Goal: Communication & Community: Answer question/provide support

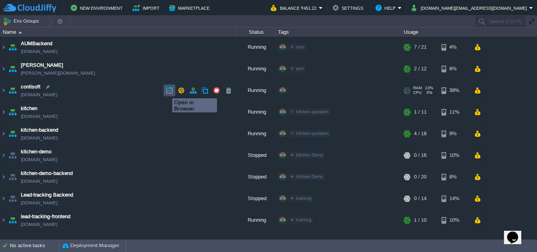
click at [166, 91] on button "button" at bounding box center [169, 90] width 7 height 7
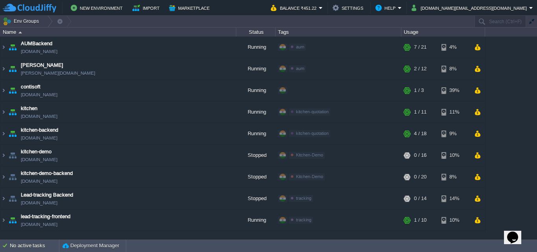
click at [518, 235] on icon "Opens Chat This icon Opens the chat window." at bounding box center [513, 237] width 13 height 13
click at [456, 252] on p "New Conversation" at bounding box center [460, 255] width 131 height 7
type input "919823366045"
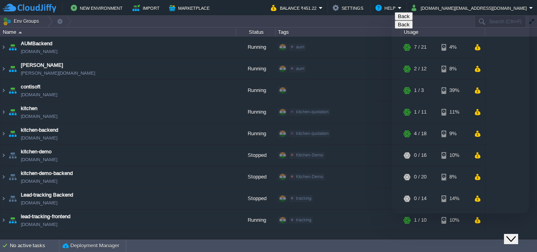
type textarea "hi"
click at [2, 91] on img at bounding box center [3, 90] width 6 height 21
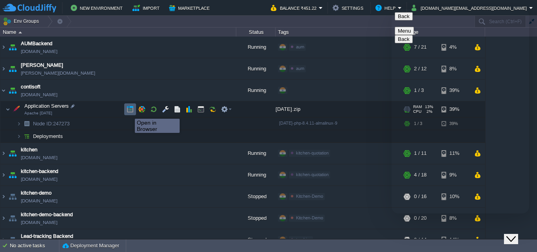
click at [129, 112] on button "button" at bounding box center [130, 109] width 7 height 7
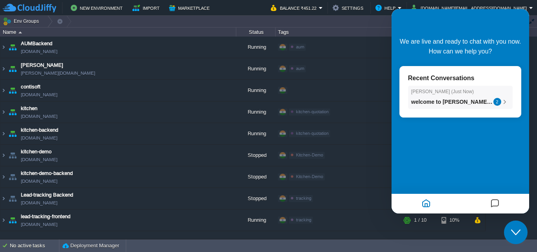
click at [477, 101] on span "welcome to [PERSON_NAME] live chat, how may i assist you ?" at bounding box center [494, 102] width 164 height 6
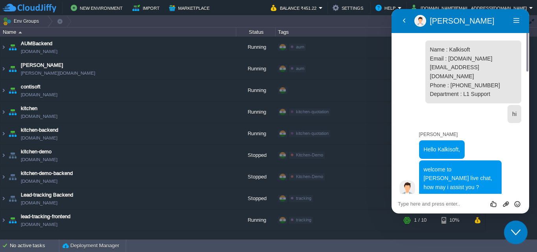
click at [403, 205] on textarea at bounding box center [460, 204] width 125 height 6
type textarea "hi"
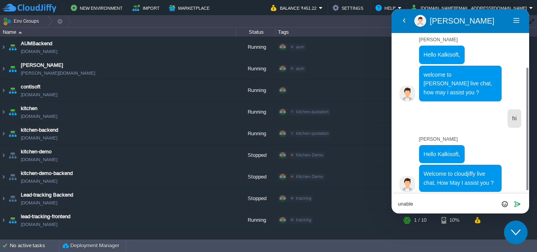
scroll to position [73, 0]
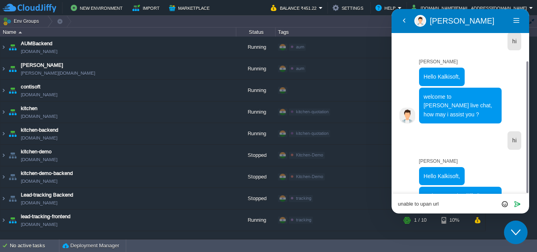
paste textarea "[URL][DOMAIN_NAME]"
type textarea "unable to upan url [URL][DOMAIN_NAME]"
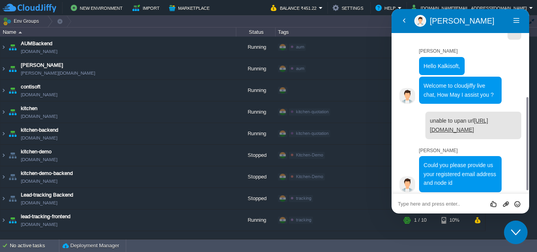
scroll to position [161, 0]
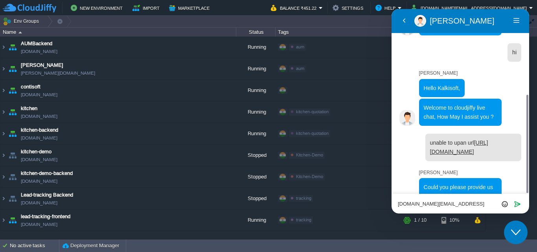
type textarea "[DOMAIN_NAME][EMAIL_ADDRESS][DOMAIN_NAME]"
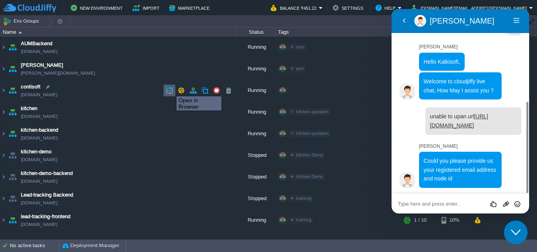
click at [171, 89] on button "button" at bounding box center [169, 90] width 7 height 7
click at [419, 206] on textarea at bounding box center [460, 204] width 125 height 6
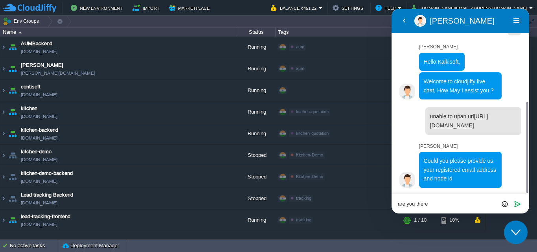
type textarea "are you there?"
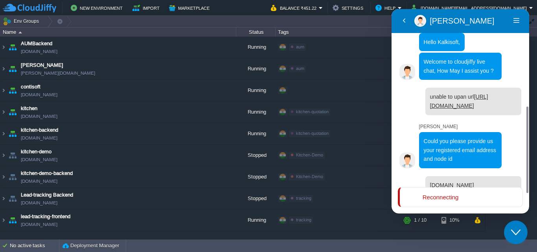
click at [476, 13] on div "Back Rahul M Rahul M Menu" at bounding box center [461, 21] width 138 height 24
click at [449, 199] on p "Reconnecting" at bounding box center [441, 197] width 36 height 7
click at [434, 195] on p "Reconnecting" at bounding box center [441, 197] width 36 height 7
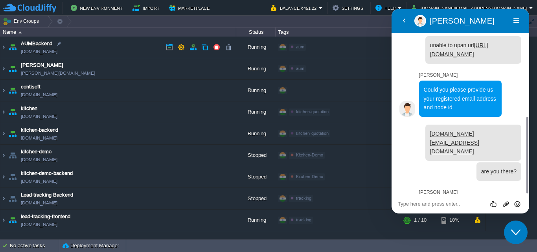
scroll to position [242, 0]
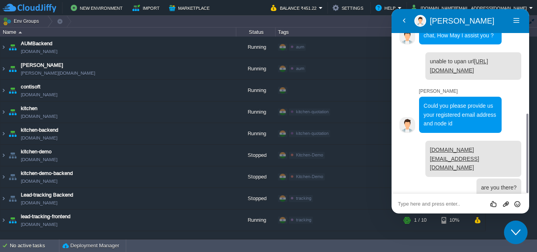
click at [430, 204] on textarea at bounding box center [460, 204] width 125 height 6
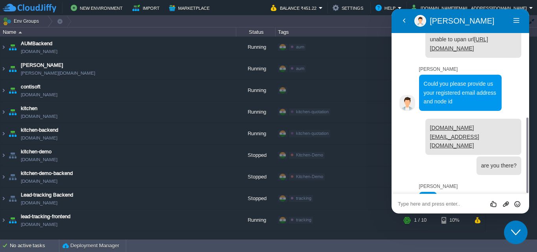
click at [430, 205] on textarea at bounding box center [460, 204] width 125 height 6
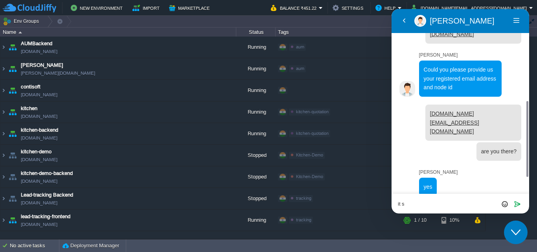
scroll to position [262, 0]
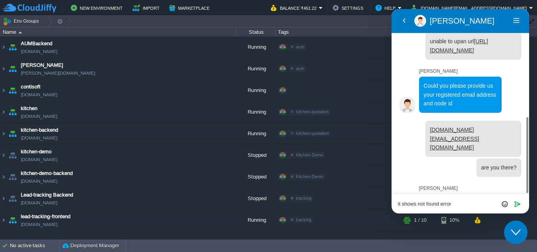
type textarea "it shows not found error"
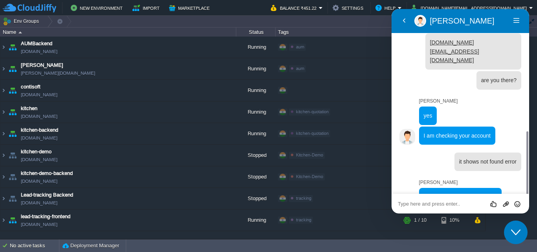
scroll to position [333, 0]
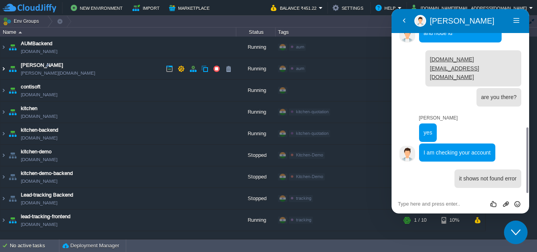
click at [3, 70] on img at bounding box center [3, 68] width 6 height 21
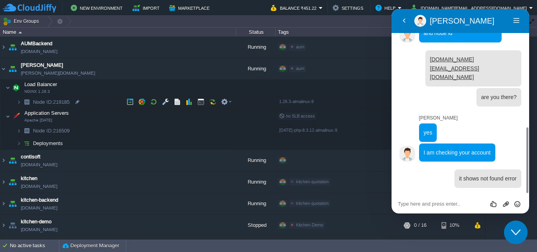
click at [66, 101] on span "Node ID: 219185" at bounding box center [51, 102] width 39 height 7
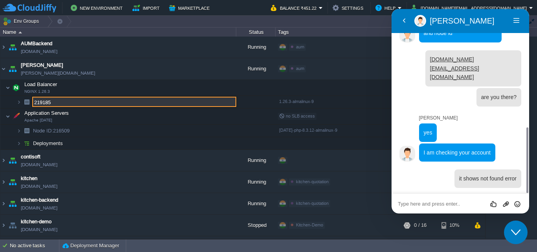
click at [423, 206] on textarea at bounding box center [460, 204] width 125 height 6
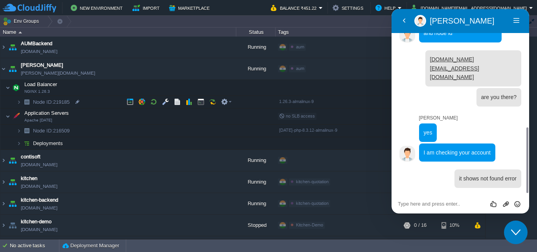
click at [63, 102] on span "Node ID: 219185" at bounding box center [51, 102] width 39 height 7
type input "219185"
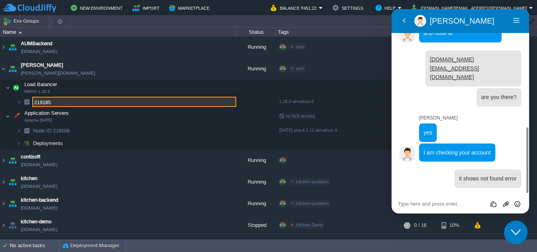
click at [36, 105] on input "219185" at bounding box center [134, 102] width 204 height 10
click at [414, 199] on div "Rate this chat Upload File Insert emoji" at bounding box center [461, 204] width 138 height 20
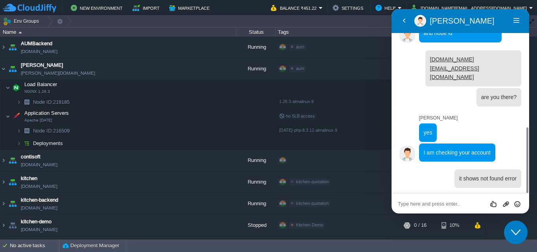
click at [413, 205] on textarea at bounding box center [460, 204] width 125 height 6
type textarea "219185"
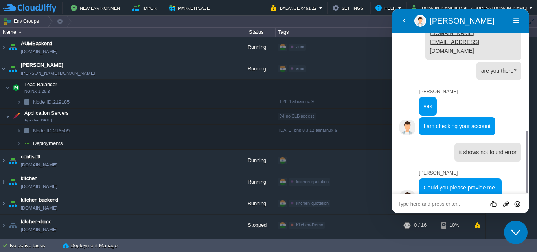
drag, startPoint x: 413, startPoint y: 205, endPoint x: 199, endPoint y: 157, distance: 218.6
click at [392, 157] on html "Back Rahul M Rahul M Menu Back Rate this chat Upload File Insert emoji 19:54 Na…" at bounding box center [461, 111] width 138 height 205
click at [77, 132] on div at bounding box center [77, 130] width 7 height 7
type input "216509"
click at [421, 200] on div "Rate this chat Upload File Insert emoji" at bounding box center [460, 203] width 125 height 7
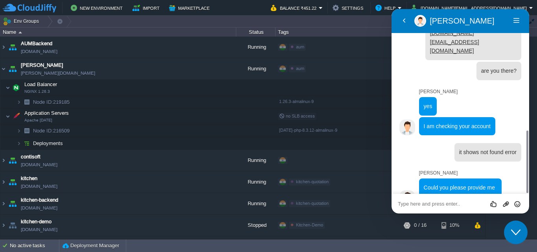
click at [421, 205] on textarea at bounding box center [460, 204] width 125 height 6
type textarea "aplication server node 216509"
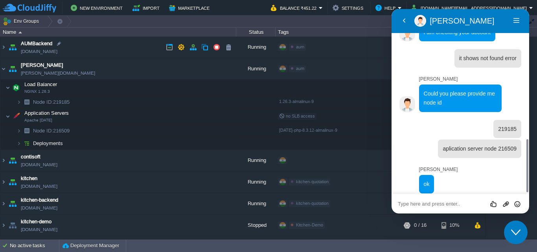
scroll to position [452, 0]
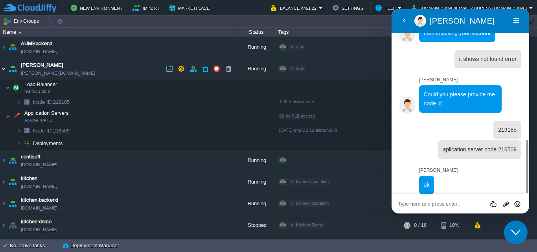
click at [4, 67] on img at bounding box center [3, 68] width 6 height 21
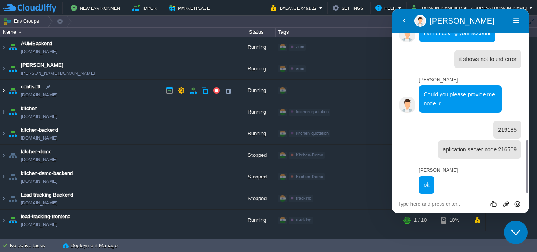
click at [5, 90] on img at bounding box center [3, 90] width 6 height 21
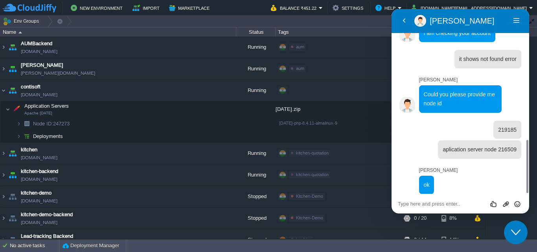
click at [417, 200] on div "Rate this chat Upload File Insert emoji" at bounding box center [460, 203] width 125 height 7
click at [416, 203] on textarea at bounding box center [460, 204] width 125 height 6
type textarea "sorry its my mistake"
click at [47, 88] on div at bounding box center [47, 86] width 7 height 7
type input "contisoft"
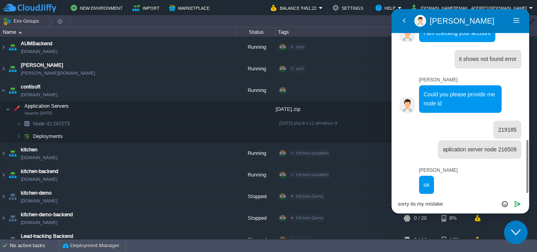
click at [461, 205] on textarea "sorry its my mistake" at bounding box center [460, 204] width 125 height 6
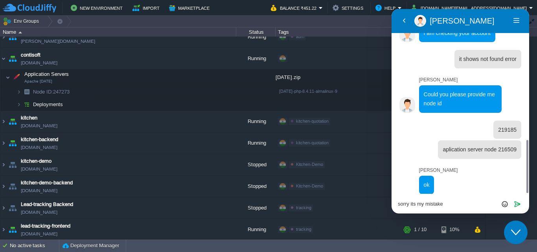
scroll to position [34, 0]
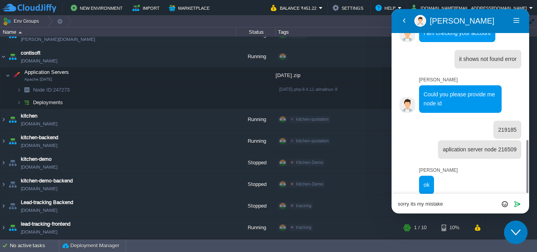
click at [461, 205] on textarea "sorry its my mistake" at bounding box center [460, 204] width 125 height 6
click at [425, 203] on textarea "sorry its my mistake" at bounding box center [460, 204] width 125 height 6
type textarea "contisoft"
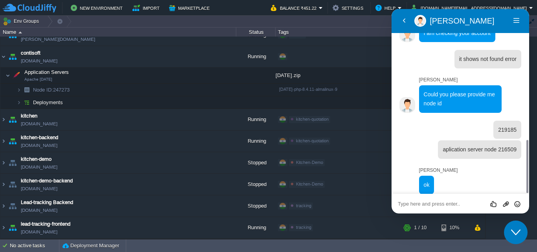
scroll to position [478, 0]
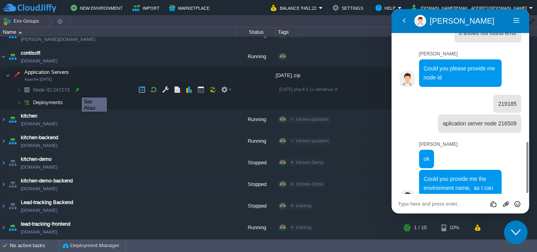
click at [76, 90] on div at bounding box center [77, 89] width 7 height 7
type input "247273"
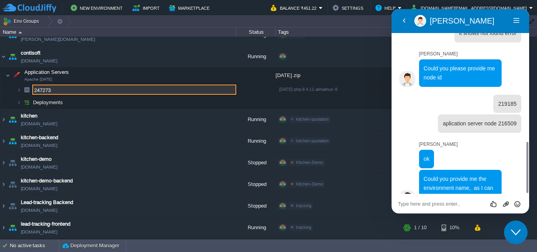
click at [419, 205] on textarea at bounding box center [460, 204] width 125 height 6
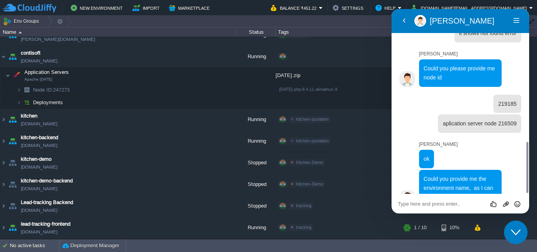
click at [419, 205] on textarea at bounding box center [460, 204] width 125 height 6
paste textarea "247273"
type textarea "247273 node id"
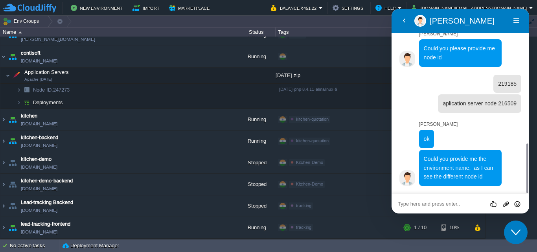
click at [419, 205] on textarea at bounding box center [460, 204] width 125 height 6
type textarea "previous was wrong its my mistake"
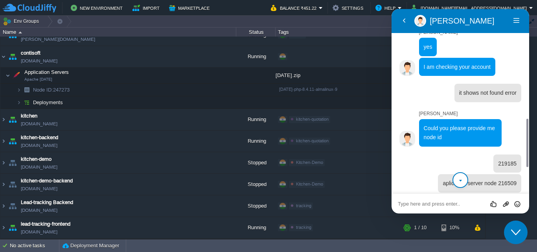
scroll to position [519, 0]
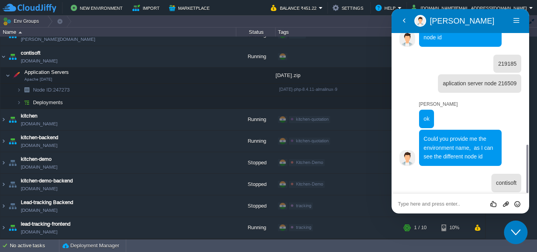
click at [447, 204] on textarea at bounding box center [460, 204] width 125 height 6
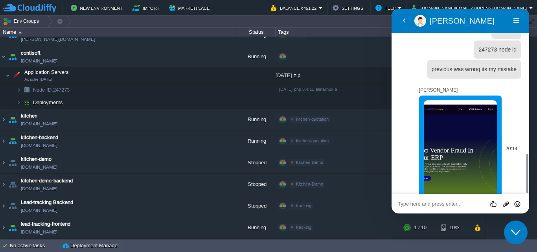
scroll to position [672, 0]
click at [429, 205] on textarea at bounding box center [460, 204] width 125 height 6
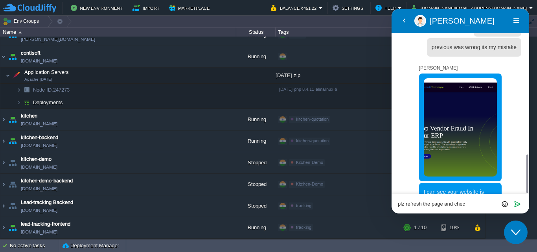
type textarea "plz refresh the page and check"
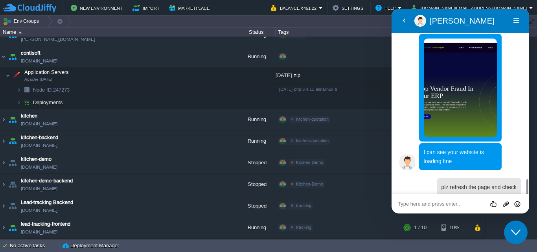
scroll to position [756, 0]
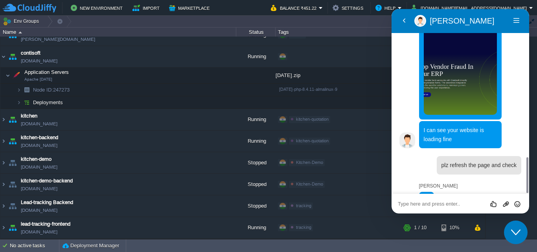
click at [439, 203] on textarea at bounding box center [460, 204] width 125 height 6
click at [430, 204] on textarea at bounding box center [460, 204] width 125 height 6
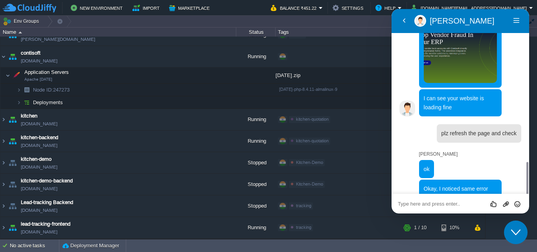
scroll to position [771, 0]
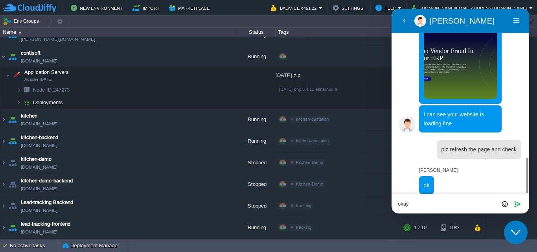
type textarea "okay '"
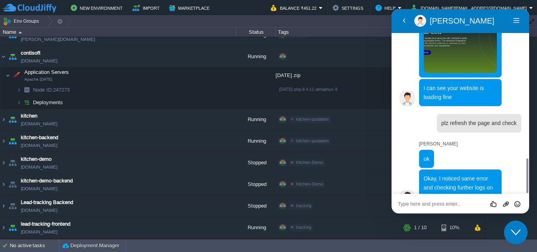
drag, startPoint x: 430, startPoint y: 205, endPoint x: 366, endPoint y: 149, distance: 85.3
click at [392, 149] on html "Back Rahul M Rahul M Menu Back Rate this chat Upload File Insert emoji 19:54 Na…" at bounding box center [461, 111] width 138 height 205
click at [425, 204] on textarea at bounding box center [460, 204] width 125 height 6
paste textarea "You need to configure your server to redirect all routes to index.html, and let…"
type textarea "You need to configure your server to redirect all routes to index.html, and let…"
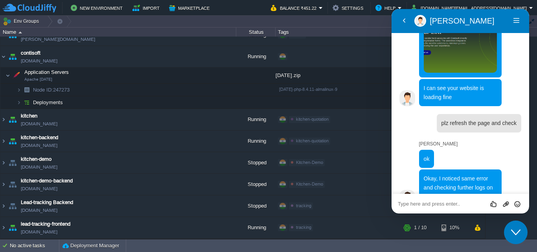
scroll to position [907, 0]
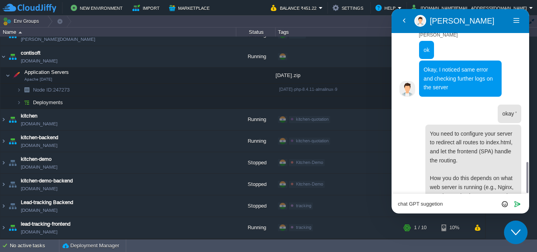
click at [425, 204] on textarea "chat GPT suggetion" at bounding box center [460, 204] width 125 height 6
type textarea "chat GPT suggestion"
click at [512, 201] on button "Send" at bounding box center [517, 204] width 11 height 8
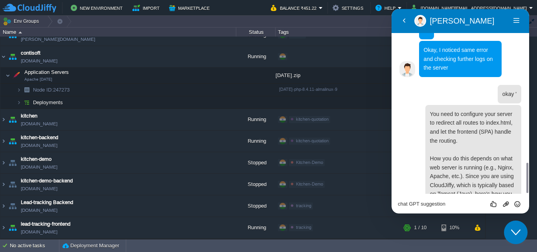
click at [459, 203] on textarea "chat GPT suggestion" at bounding box center [460, 204] width 125 height 6
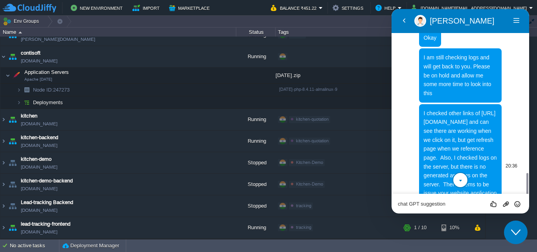
scroll to position [1158, 0]
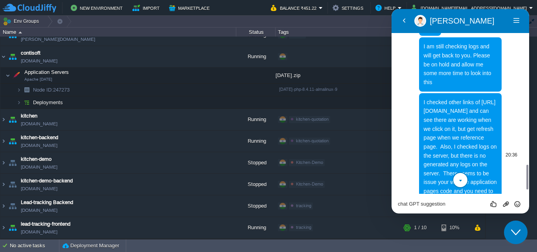
click at [483, 105] on span "I checked other links of https://env-5687671.cloudjiffy.net/home and can see th…" at bounding box center [460, 155] width 73 height 113
click at [439, 122] on span "I checked other links of https://env-5687671.cloudjiffy.net/home and can see th…" at bounding box center [460, 155] width 73 height 113
click at [477, 122] on span "I checked other links of https://env-5687671.cloudjiffy.net/home and can see th…" at bounding box center [460, 155] width 73 height 113
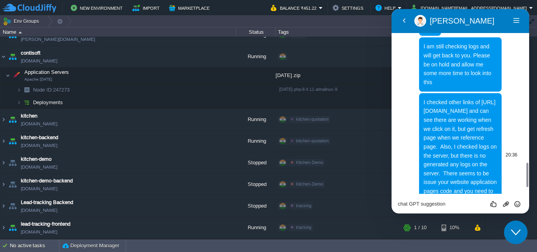
click at [463, 130] on span "I checked other links of https://env-5687671.cloudjiffy.net/home and can see th…" at bounding box center [460, 155] width 73 height 113
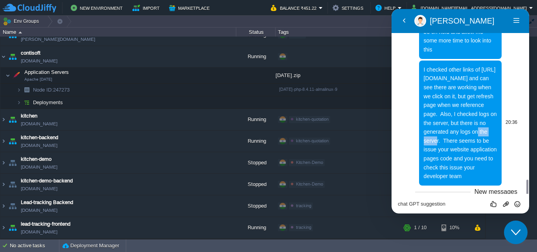
scroll to position [1203, 0]
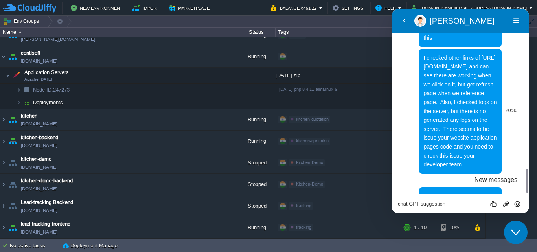
click at [436, 104] on span "I checked other links of https://env-5687671.cloudjiffy.net/home and can see th…" at bounding box center [460, 111] width 73 height 113
click at [511, 227] on button "Close Chat This icon closes the chat window." at bounding box center [516, 233] width 24 height 24
